Goal: Information Seeking & Learning: Check status

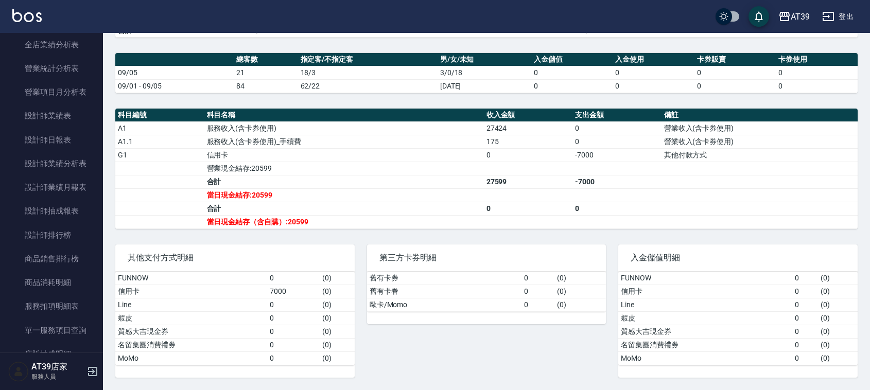
scroll to position [286, 0]
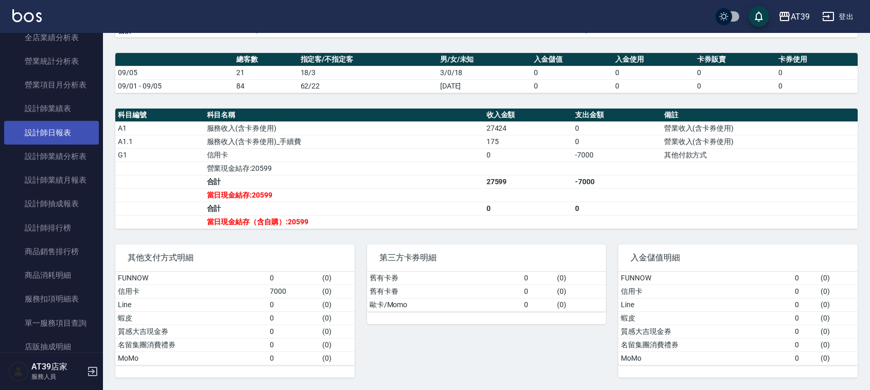
click at [53, 130] on link "設計師日報表" at bounding box center [51, 133] width 95 height 24
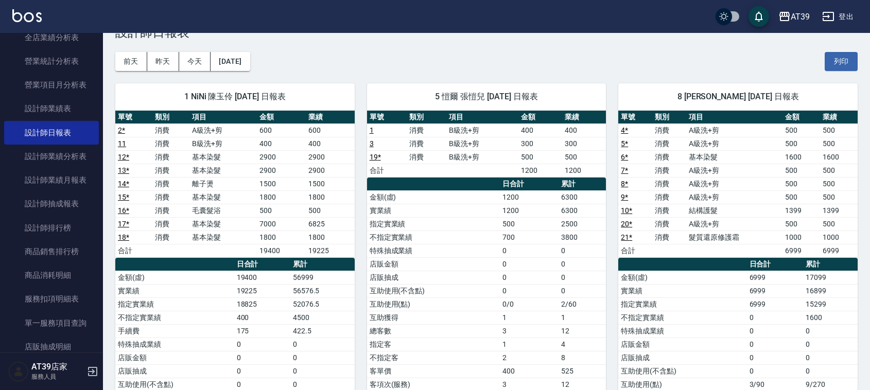
drag, startPoint x: 356, startPoint y: 78, endPoint x: 359, endPoint y: 96, distance: 18.7
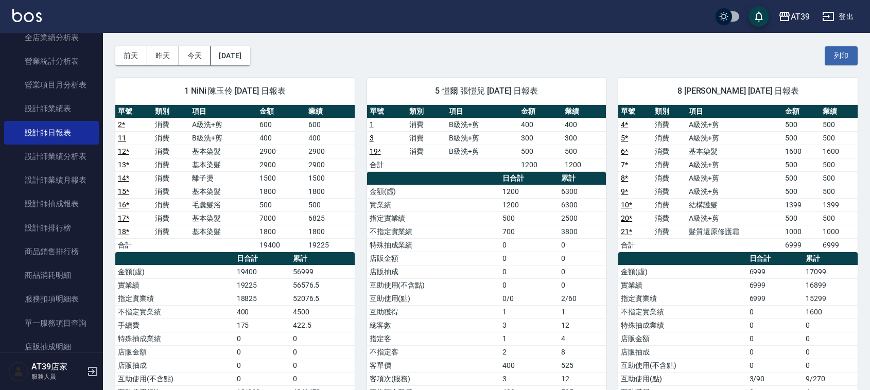
drag, startPoint x: 359, startPoint y: 96, endPoint x: 184, endPoint y: 255, distance: 236.6
click at [192, 259] on th "a dense table" at bounding box center [174, 258] width 119 height 13
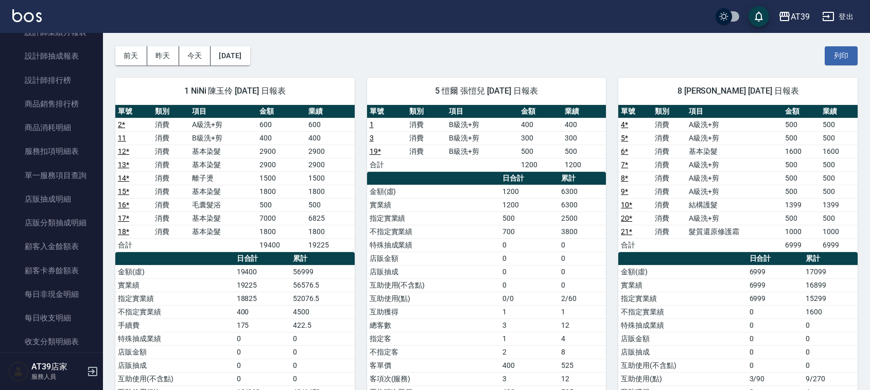
scroll to position [459, 0]
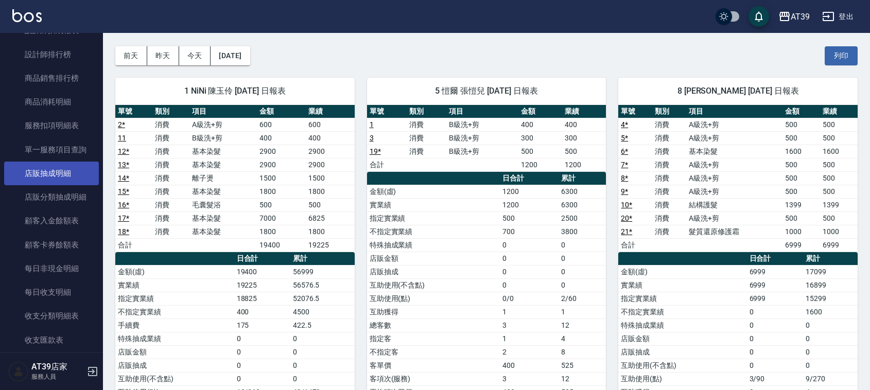
click at [62, 169] on link "店販抽成明細" at bounding box center [51, 174] width 95 height 24
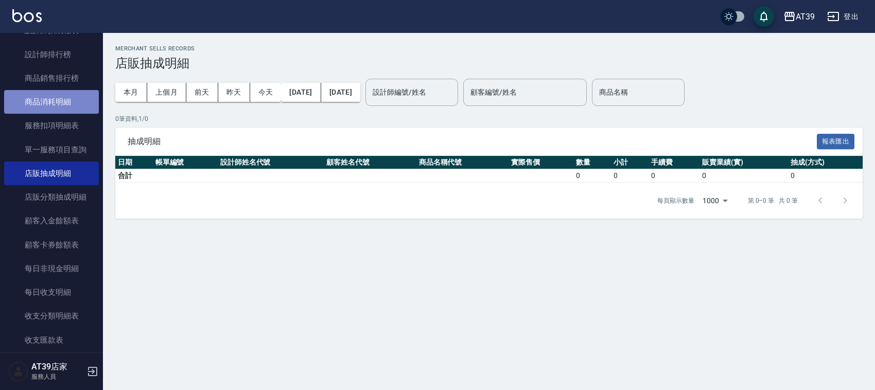
click at [71, 110] on link "商品消耗明細" at bounding box center [51, 102] width 95 height 24
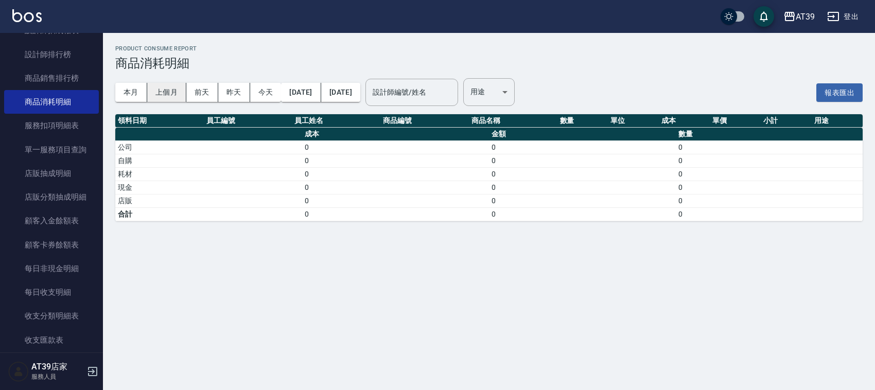
click at [167, 91] on button "上個月" at bounding box center [166, 92] width 39 height 19
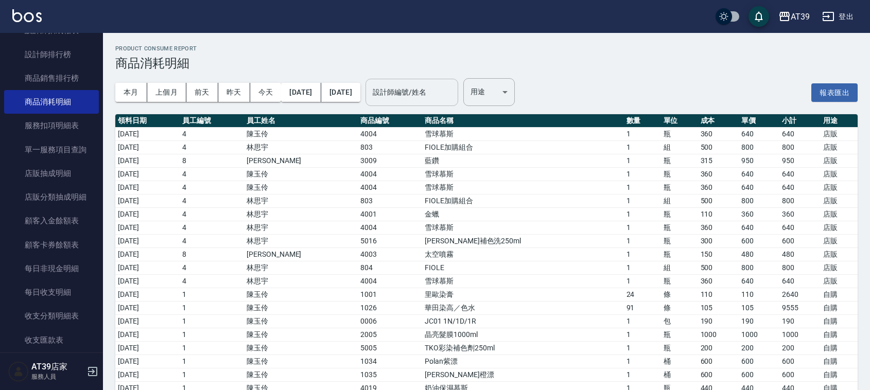
click at [458, 91] on div "設計師編號/姓名 設計師編號/姓名" at bounding box center [412, 92] width 93 height 27
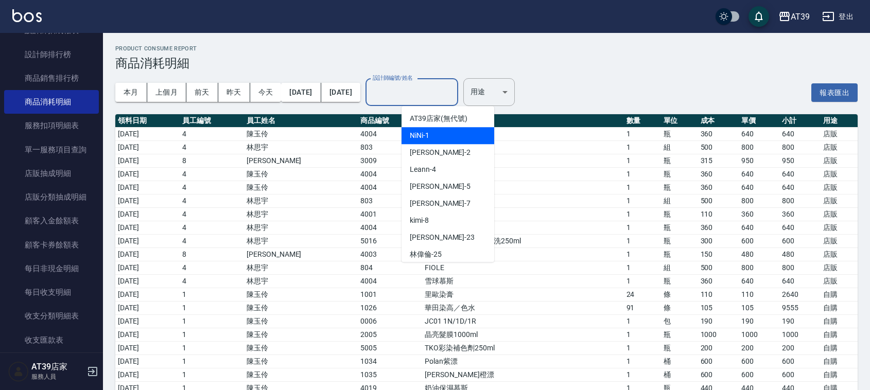
click at [439, 134] on div "NiNi -1" at bounding box center [448, 135] width 93 height 17
type input "NiNi-1"
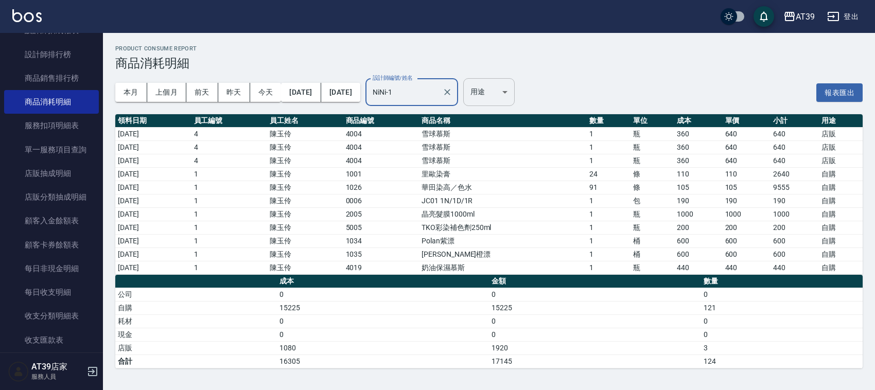
click at [515, 100] on body "AT39 登出 櫃檯作業 打帳單 帳單列表 現金收支登錄 每日結帳 排班表 現場電腦打卡 預約管理 預約管理 單日預約紀錄 單週預約紀錄 報表及分析 報表目錄…" at bounding box center [437, 195] width 875 height 390
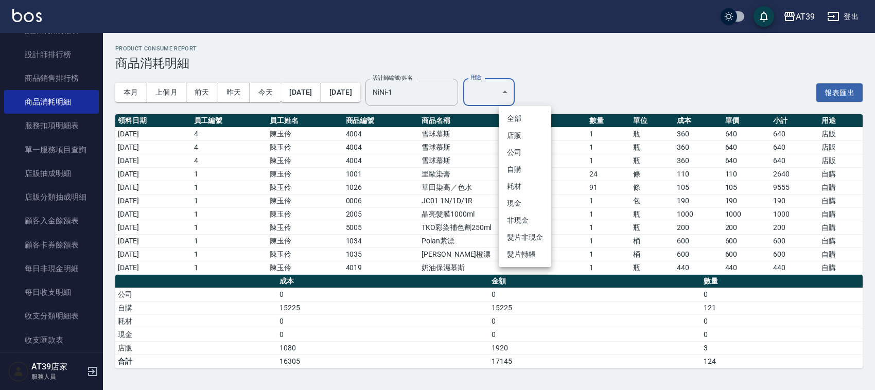
click at [513, 173] on li "自購" at bounding box center [525, 169] width 53 height 17
type input "自購"
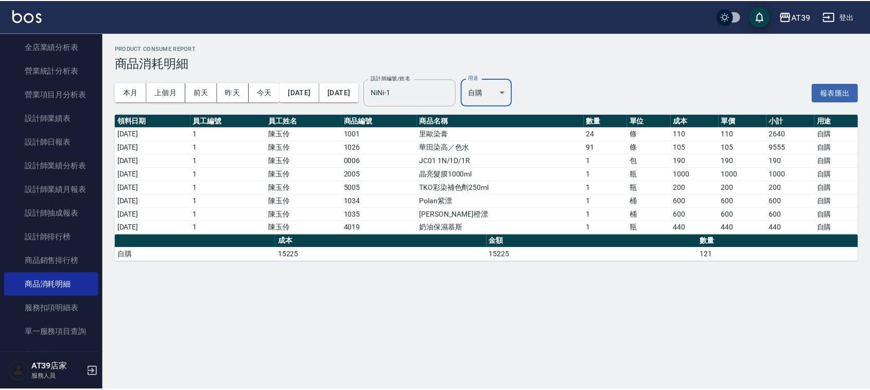
scroll to position [255, 0]
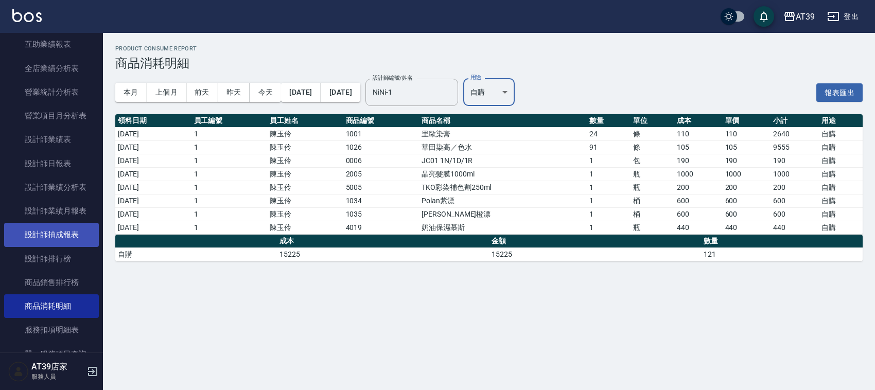
click at [70, 233] on link "設計師抽成報表" at bounding box center [51, 235] width 95 height 24
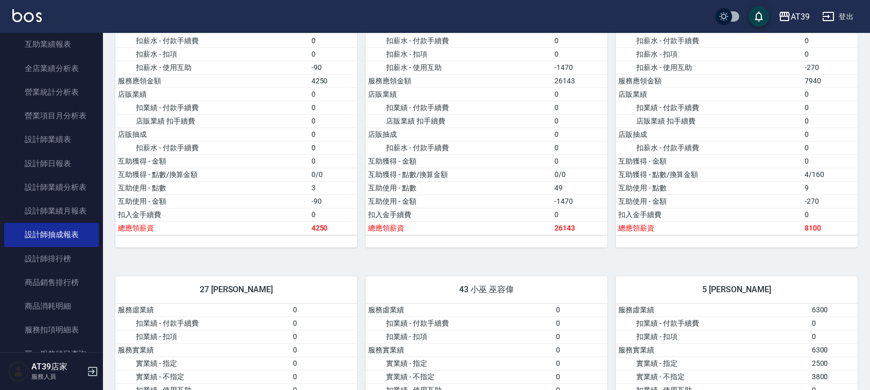
drag, startPoint x: 498, startPoint y: 261, endPoint x: 511, endPoint y: 280, distance: 23.0
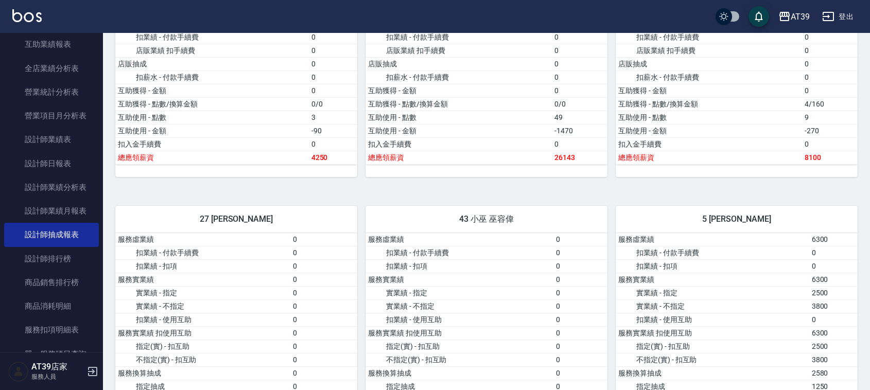
drag, startPoint x: 510, startPoint y: 276, endPoint x: 498, endPoint y: 227, distance: 49.8
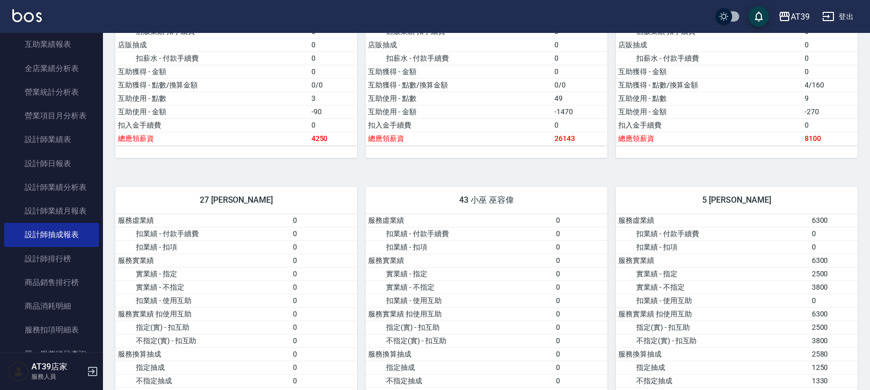
scroll to position [361, 0]
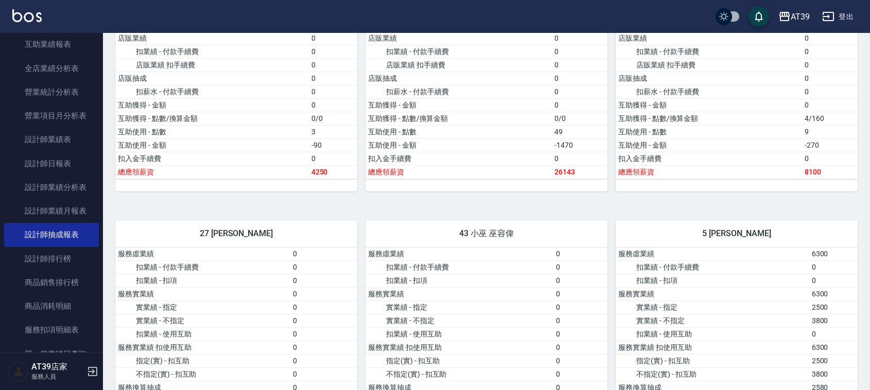
drag, startPoint x: 557, startPoint y: 183, endPoint x: 550, endPoint y: 148, distance: 36.3
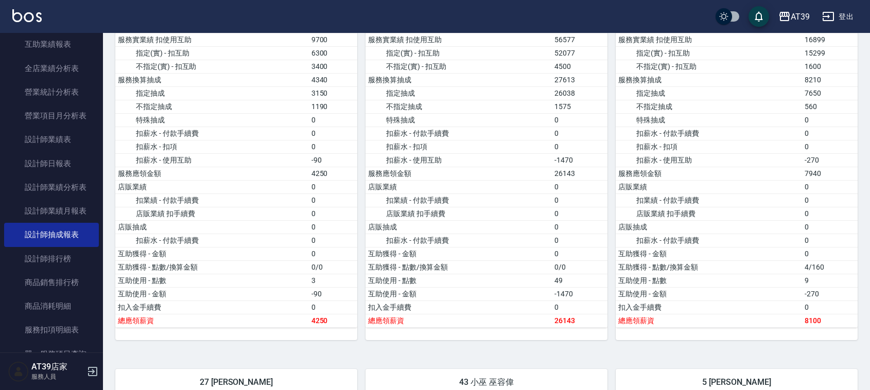
drag, startPoint x: 486, startPoint y: 167, endPoint x: 483, endPoint y: 162, distance: 5.8
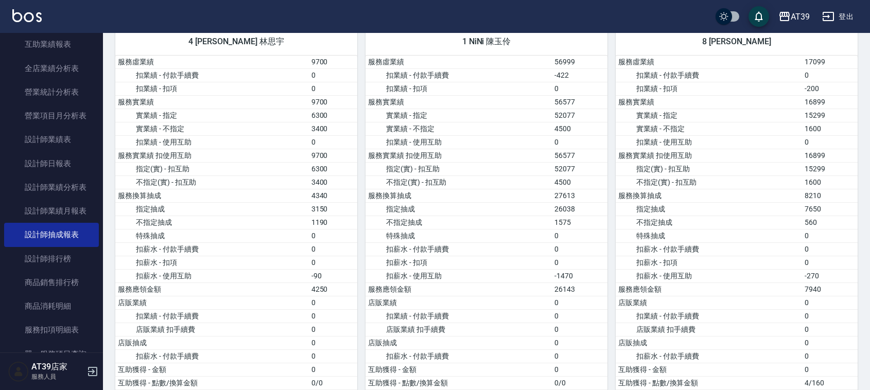
drag, startPoint x: 456, startPoint y: 296, endPoint x: 436, endPoint y: 252, distance: 48.4
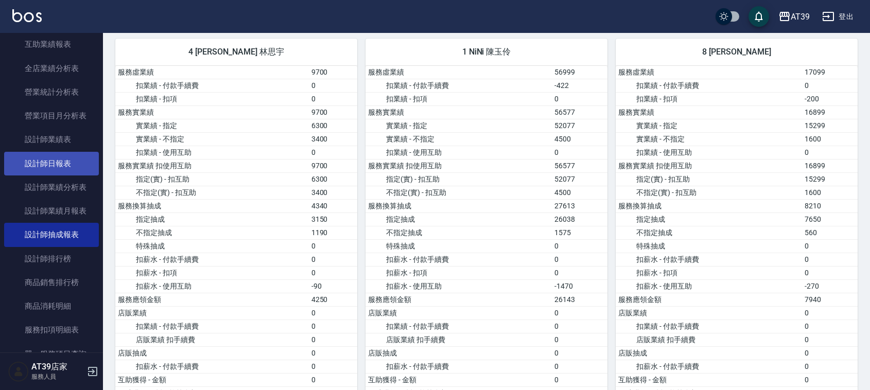
click at [63, 160] on link "設計師日報表" at bounding box center [51, 164] width 95 height 24
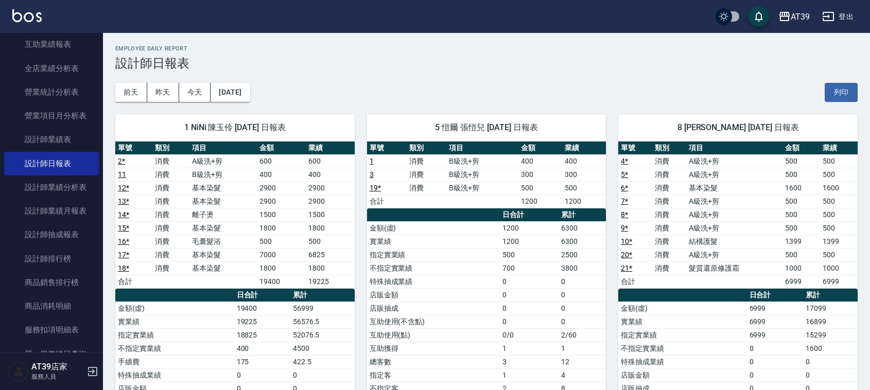
click at [98, 370] on icon "button" at bounding box center [93, 372] width 12 height 12
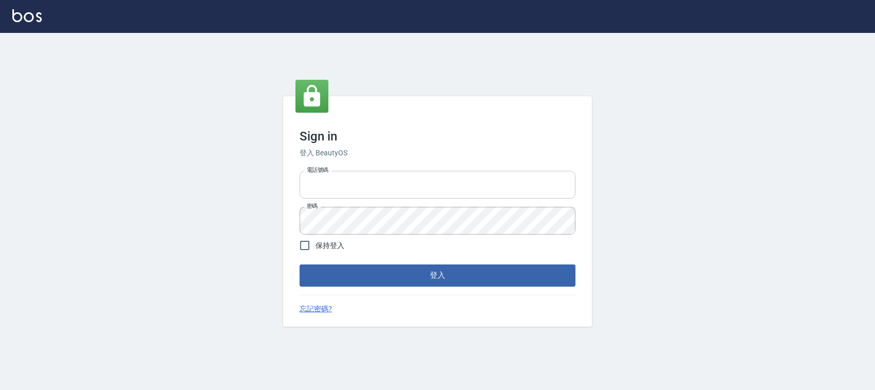
type input "1000"
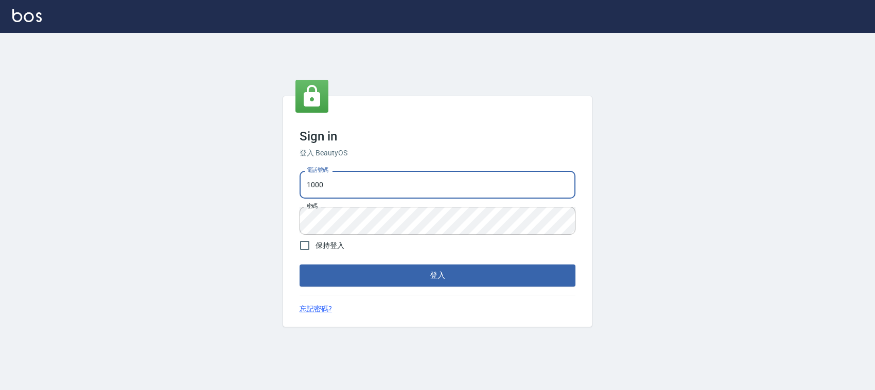
drag, startPoint x: 444, startPoint y: 184, endPoint x: 271, endPoint y: 215, distance: 176.2
click at [272, 217] on div "Sign in 登入 BeautyOS 電話號碼 1000 電話號碼 密碼 密碼 保持登入 登入 忘記密碼?" at bounding box center [437, 211] width 875 height 357
type input "0976297231"
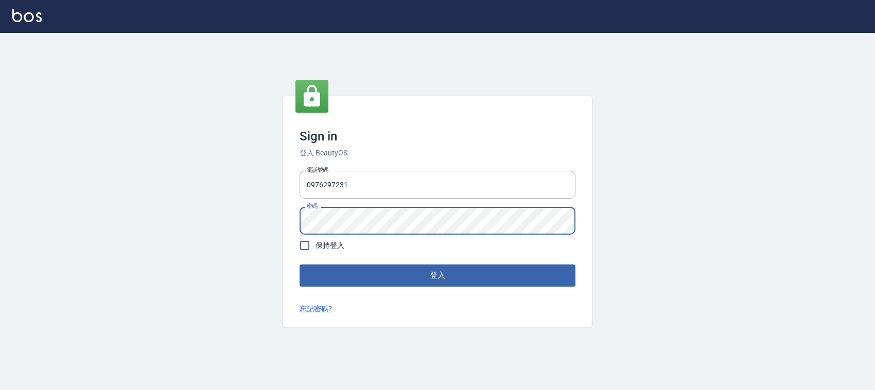
click at [289, 242] on div "Sign in 登入 BeautyOS 電話號碼 [PHONE_NUMBER] 電話號碼 密碼 密碼 保持登入 登入 忘記密碼?" at bounding box center [437, 211] width 309 height 230
click at [300, 265] on button "登入" at bounding box center [438, 276] width 276 height 22
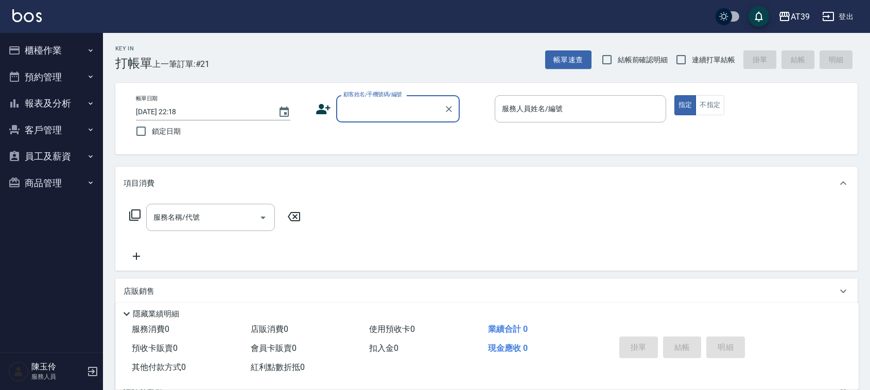
click at [47, 96] on button "報表及分析" at bounding box center [51, 103] width 95 height 27
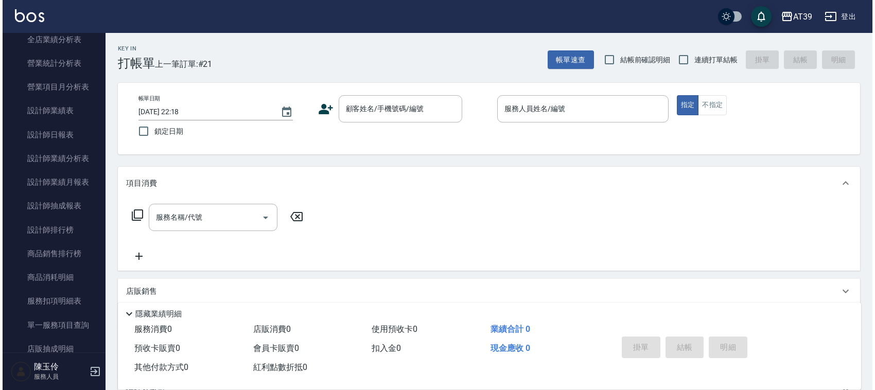
scroll to position [286, 0]
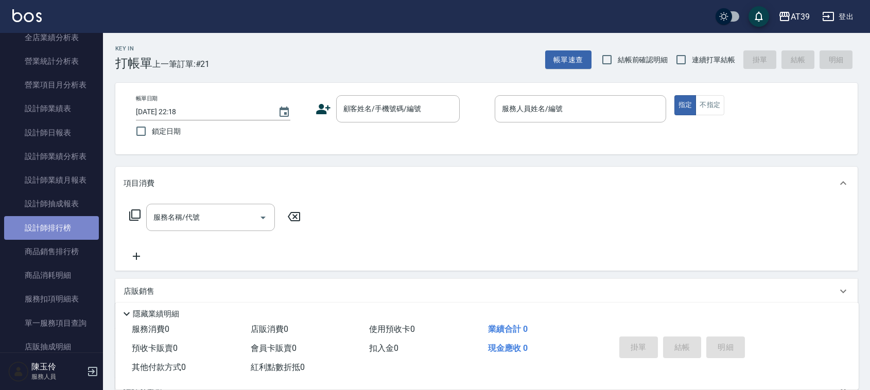
click at [80, 233] on link "設計師排行榜" at bounding box center [51, 228] width 95 height 24
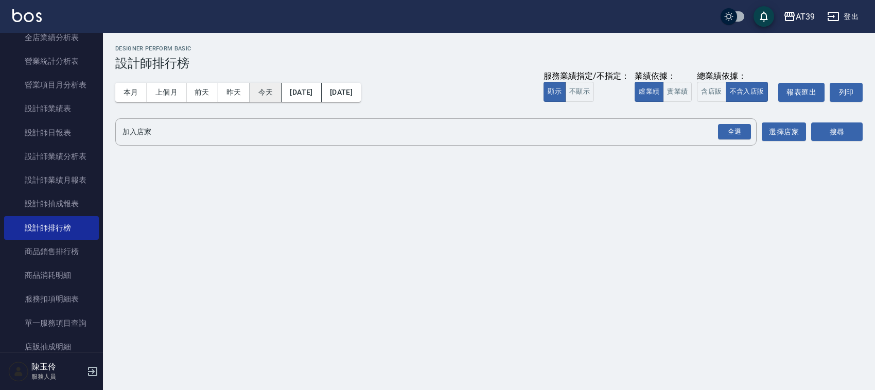
click at [260, 95] on button "今天" at bounding box center [266, 92] width 32 height 19
click at [720, 130] on div "全選" at bounding box center [734, 132] width 33 height 16
click at [851, 131] on button "搜尋" at bounding box center [837, 132] width 51 height 19
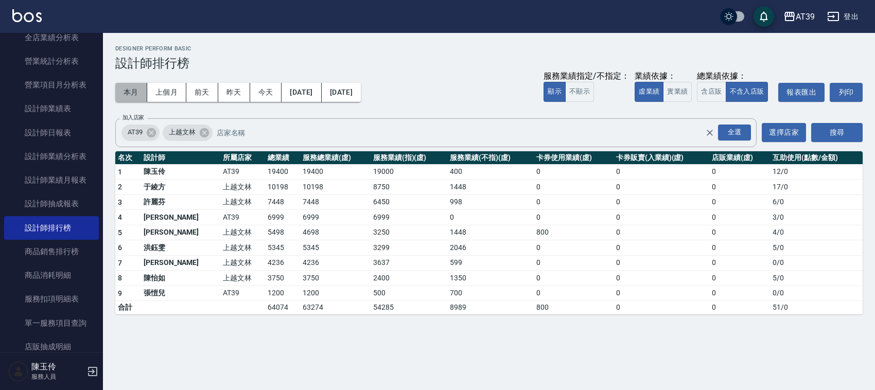
click at [125, 93] on button "本月" at bounding box center [131, 92] width 32 height 19
